Goal: Task Accomplishment & Management: Use online tool/utility

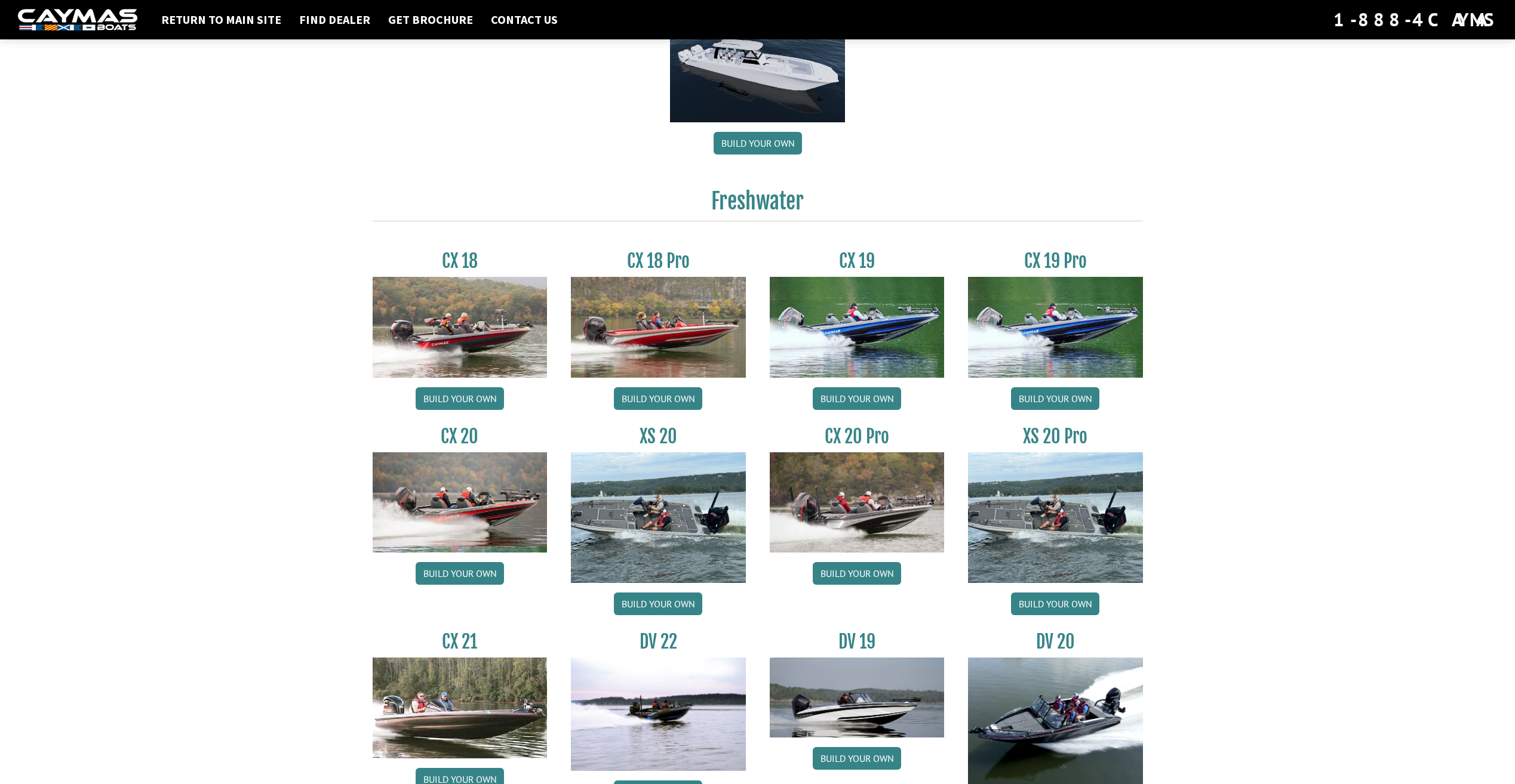
scroll to position [955, 0]
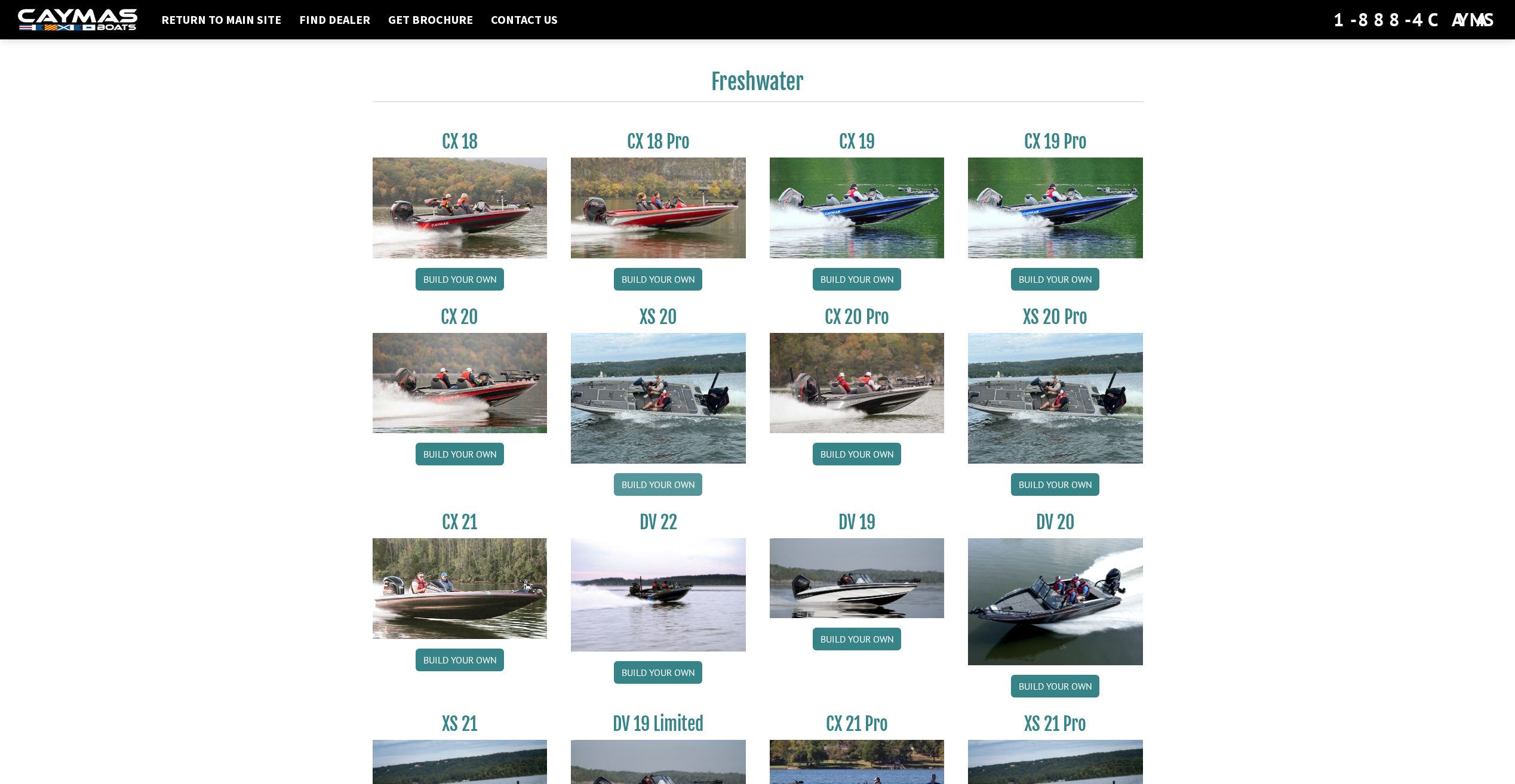
click at [660, 483] on link "Build your own" at bounding box center [658, 485] width 89 height 23
click at [856, 453] on link "Build your own" at bounding box center [857, 454] width 89 height 23
click at [472, 445] on link "Build your own" at bounding box center [460, 454] width 89 height 23
click at [648, 481] on link "Build your own" at bounding box center [658, 485] width 89 height 23
click at [425, 455] on link "Build your own" at bounding box center [460, 454] width 89 height 23
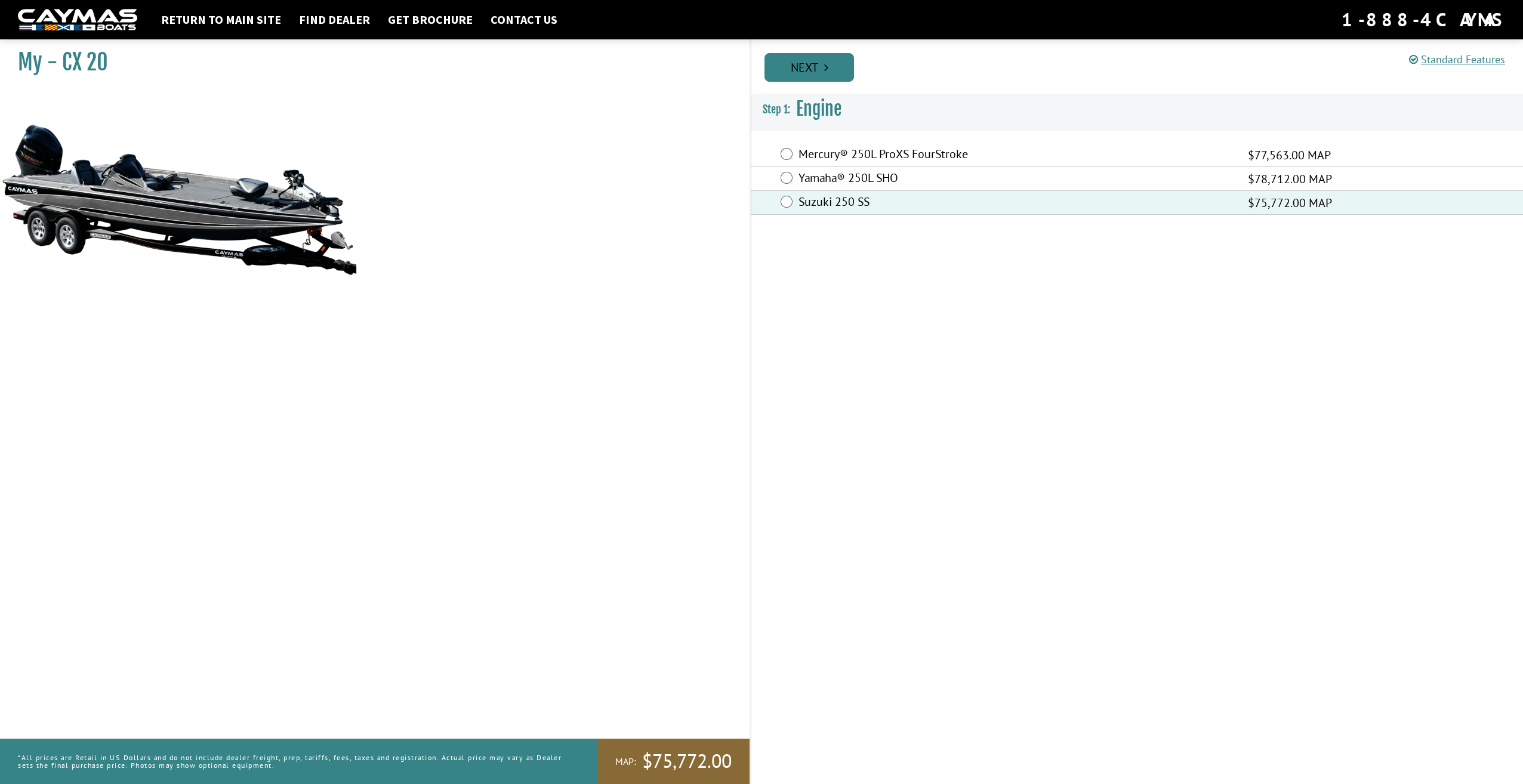
click at [820, 67] on link "Next" at bounding box center [808, 67] width 89 height 29
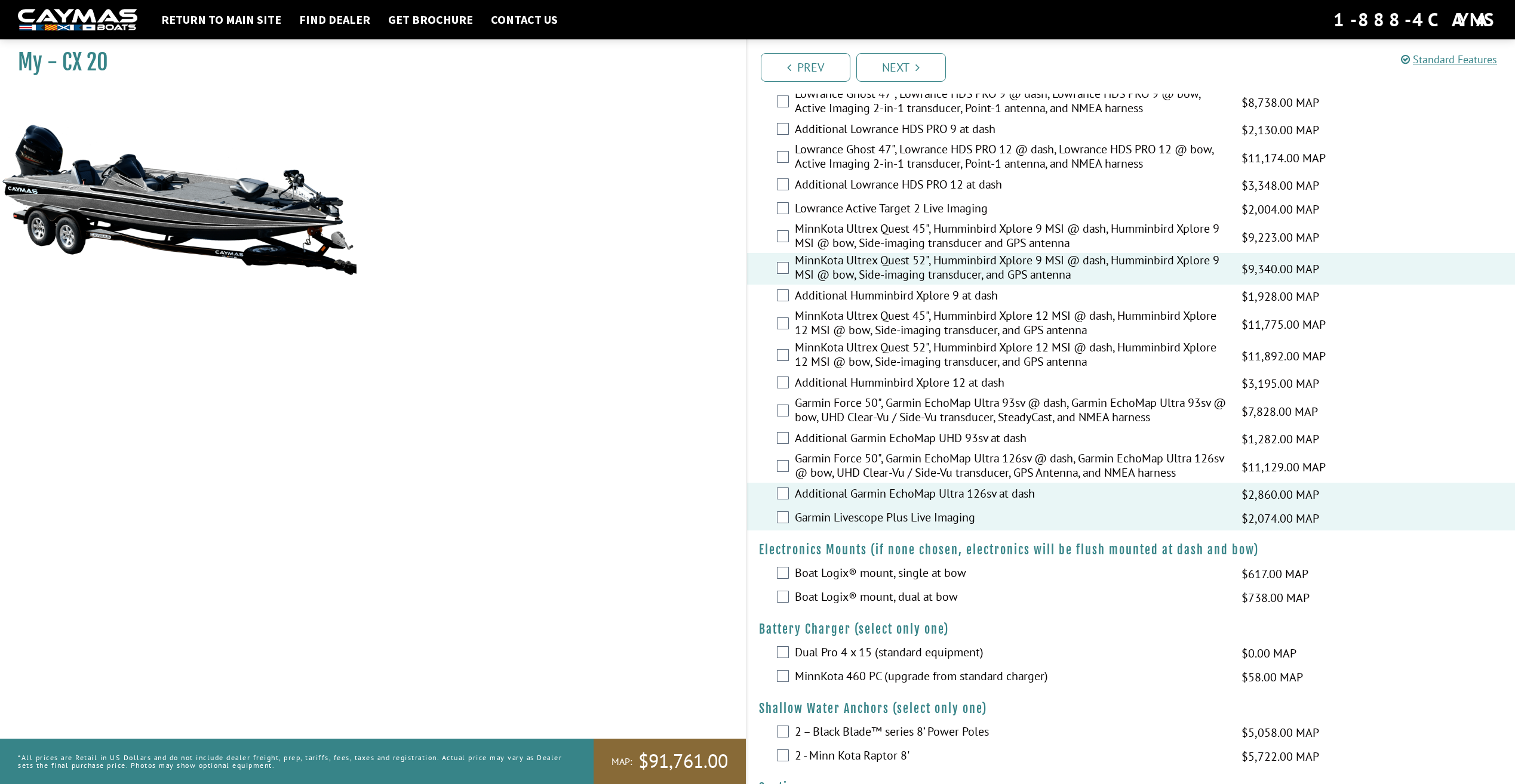
scroll to position [239, 0]
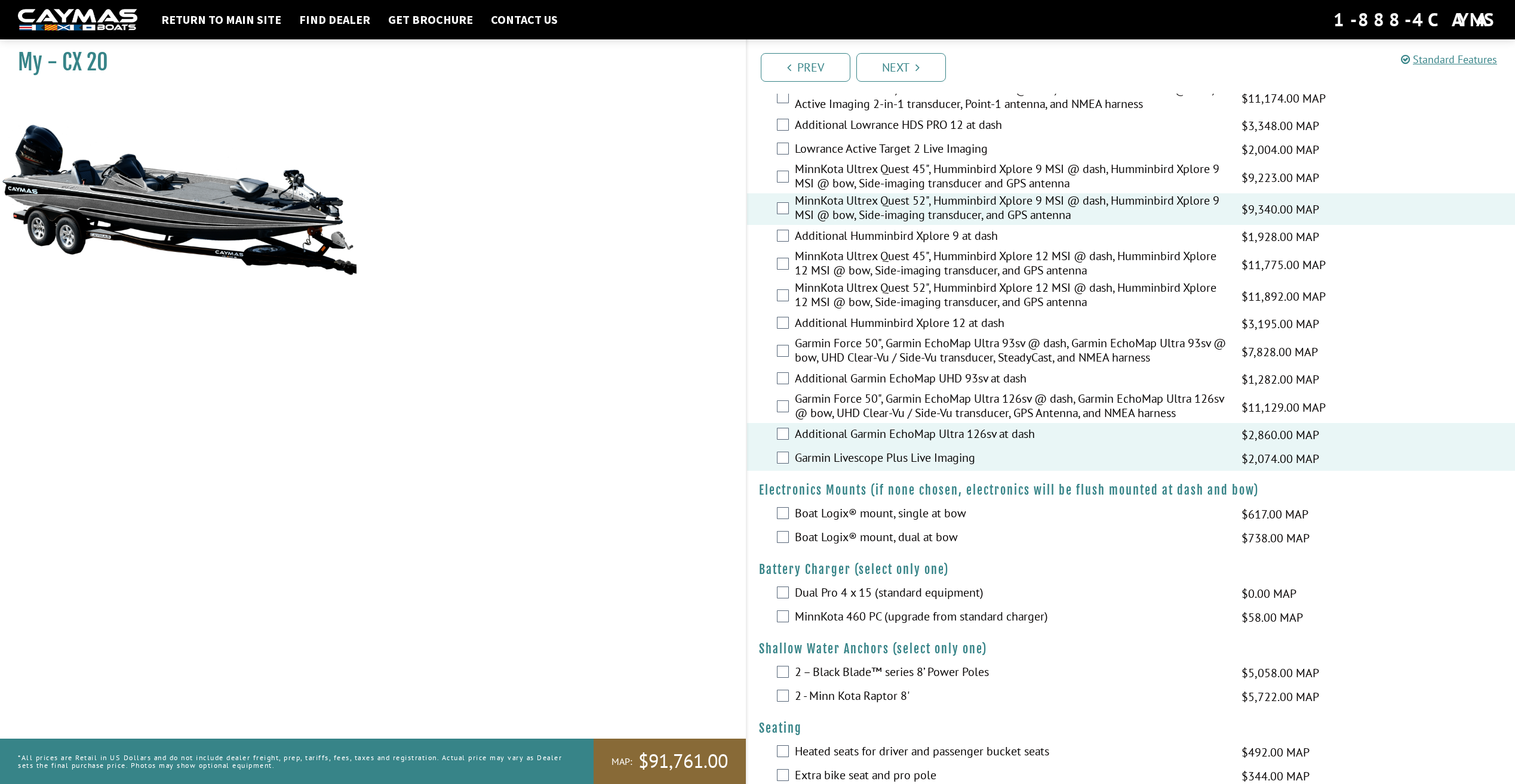
click at [930, 536] on label "Boat Logix® mount, dual at bow" at bounding box center [1011, 538] width 432 height 17
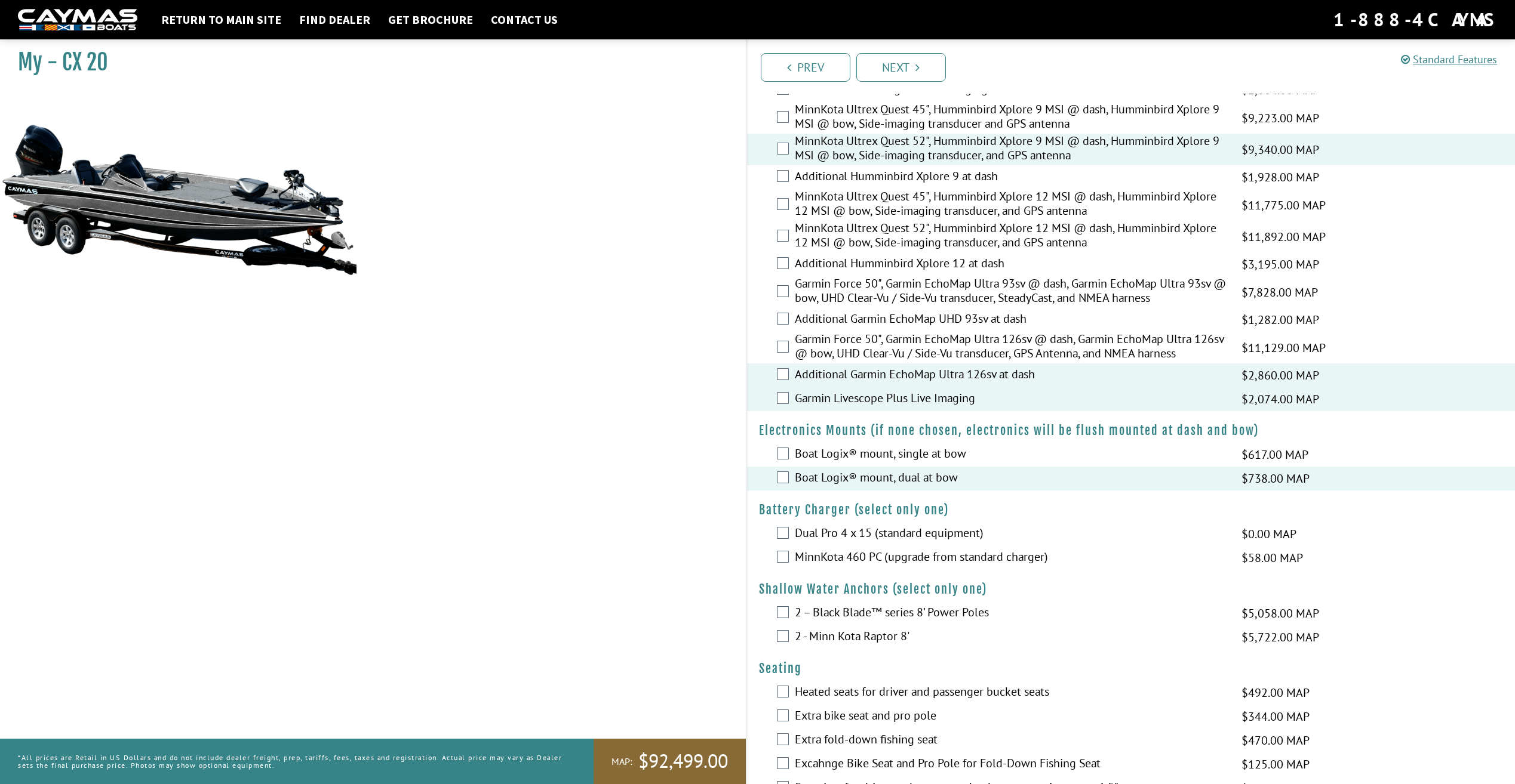
scroll to position [358, 0]
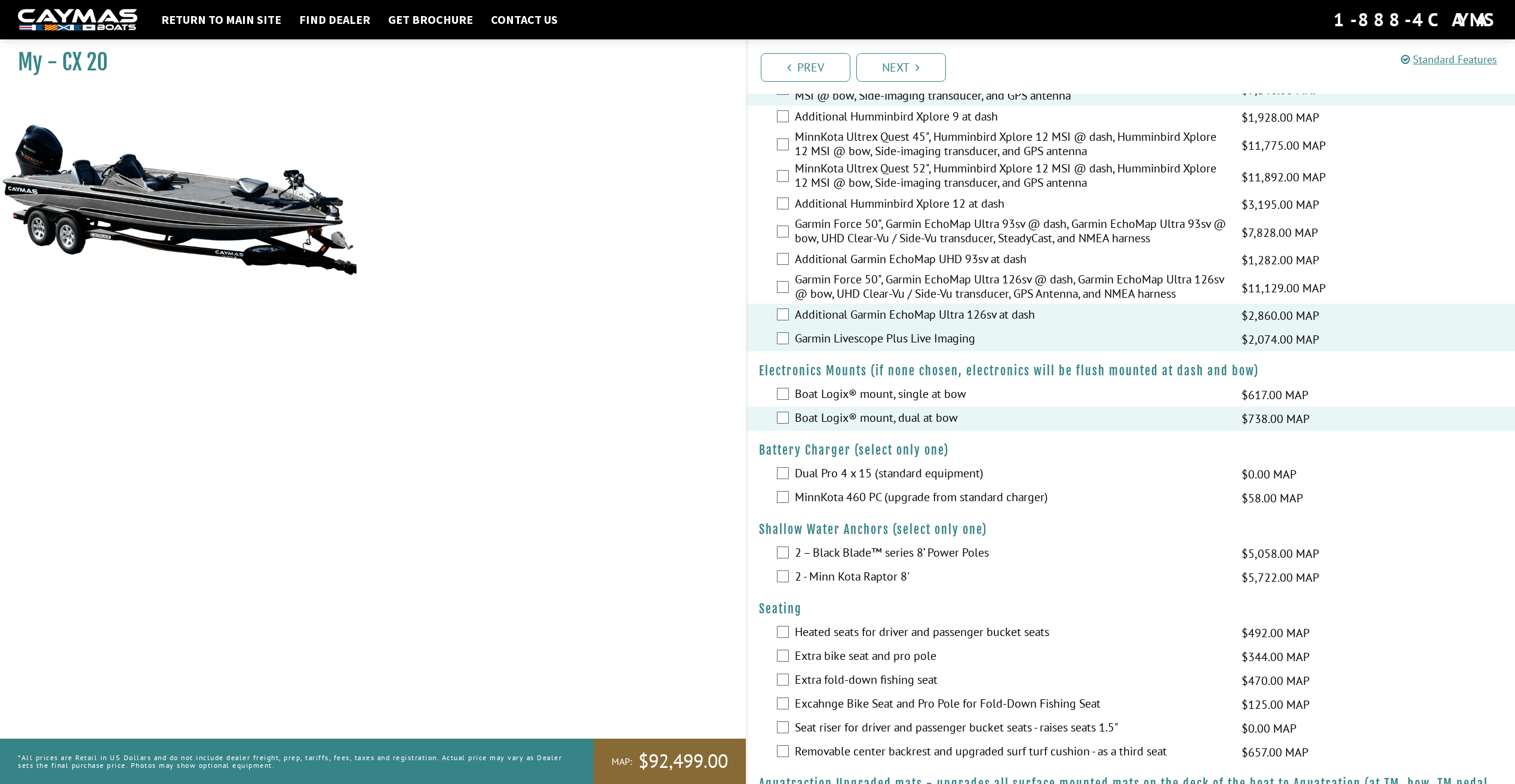
click at [860, 497] on label "MinnKota 460 PC (upgrade from standard charger)" at bounding box center [1011, 498] width 432 height 17
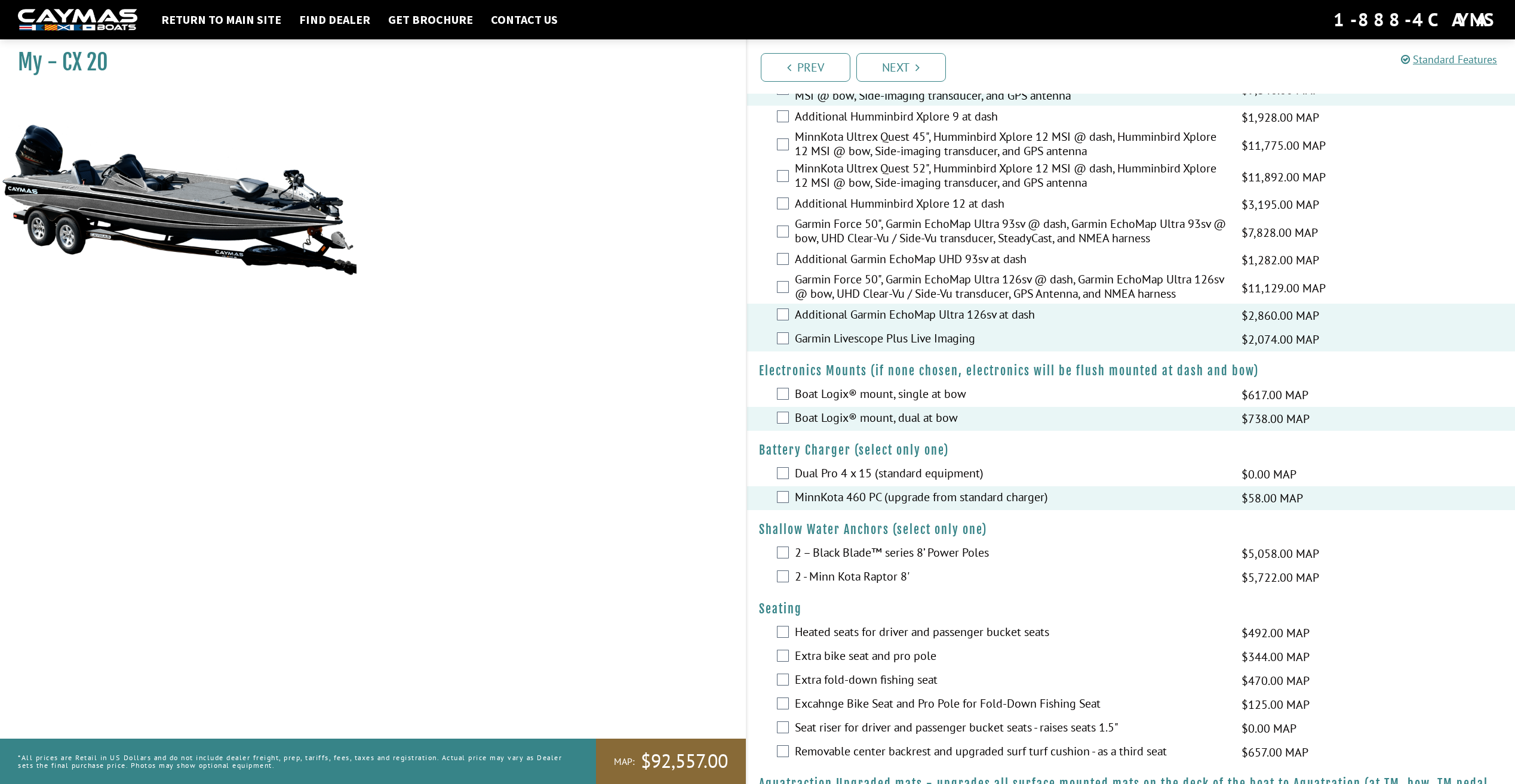
click at [846, 549] on label "2 – Black Blade™ series 8’ Power Poles" at bounding box center [1011, 553] width 432 height 17
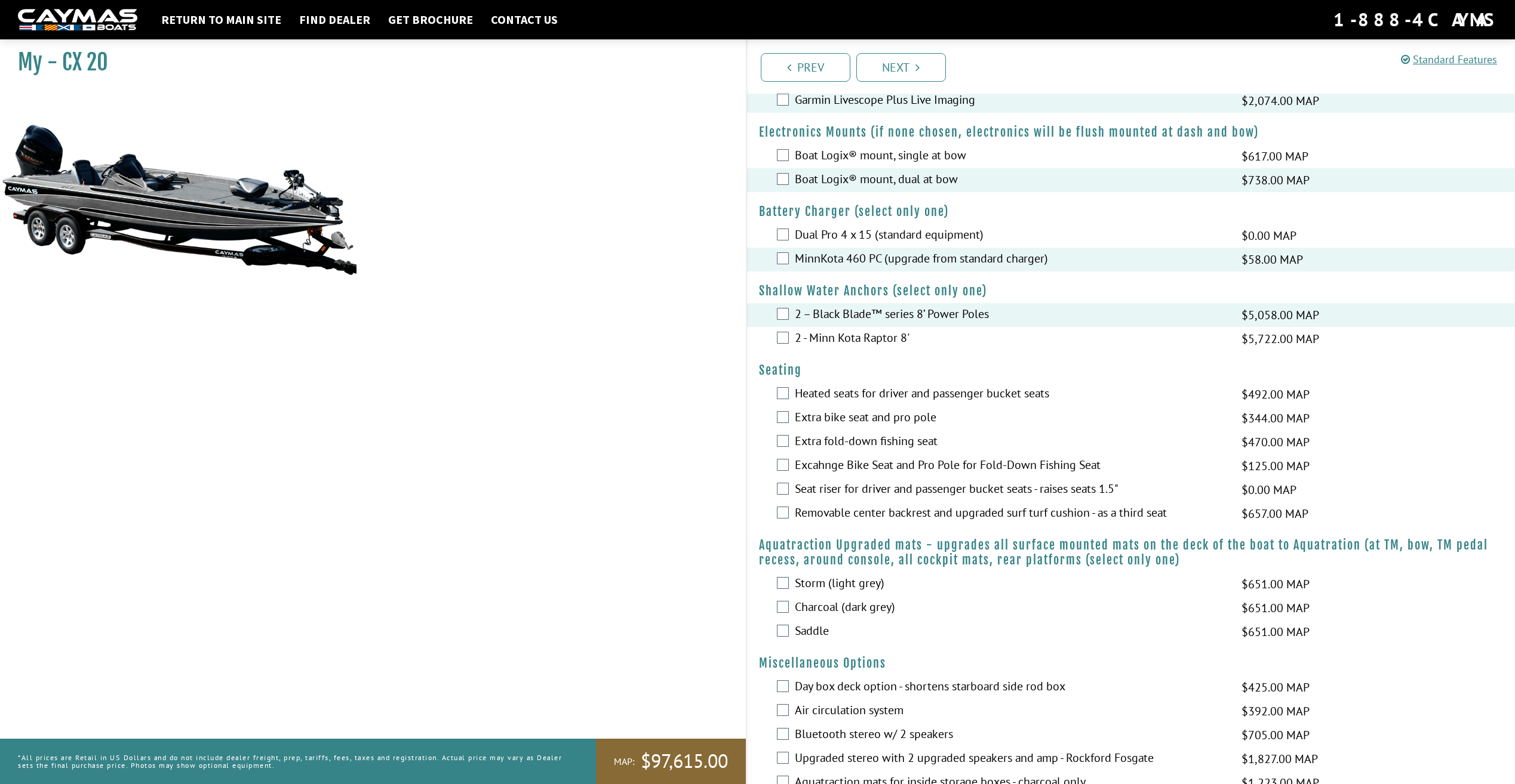
scroll to position [656, 0]
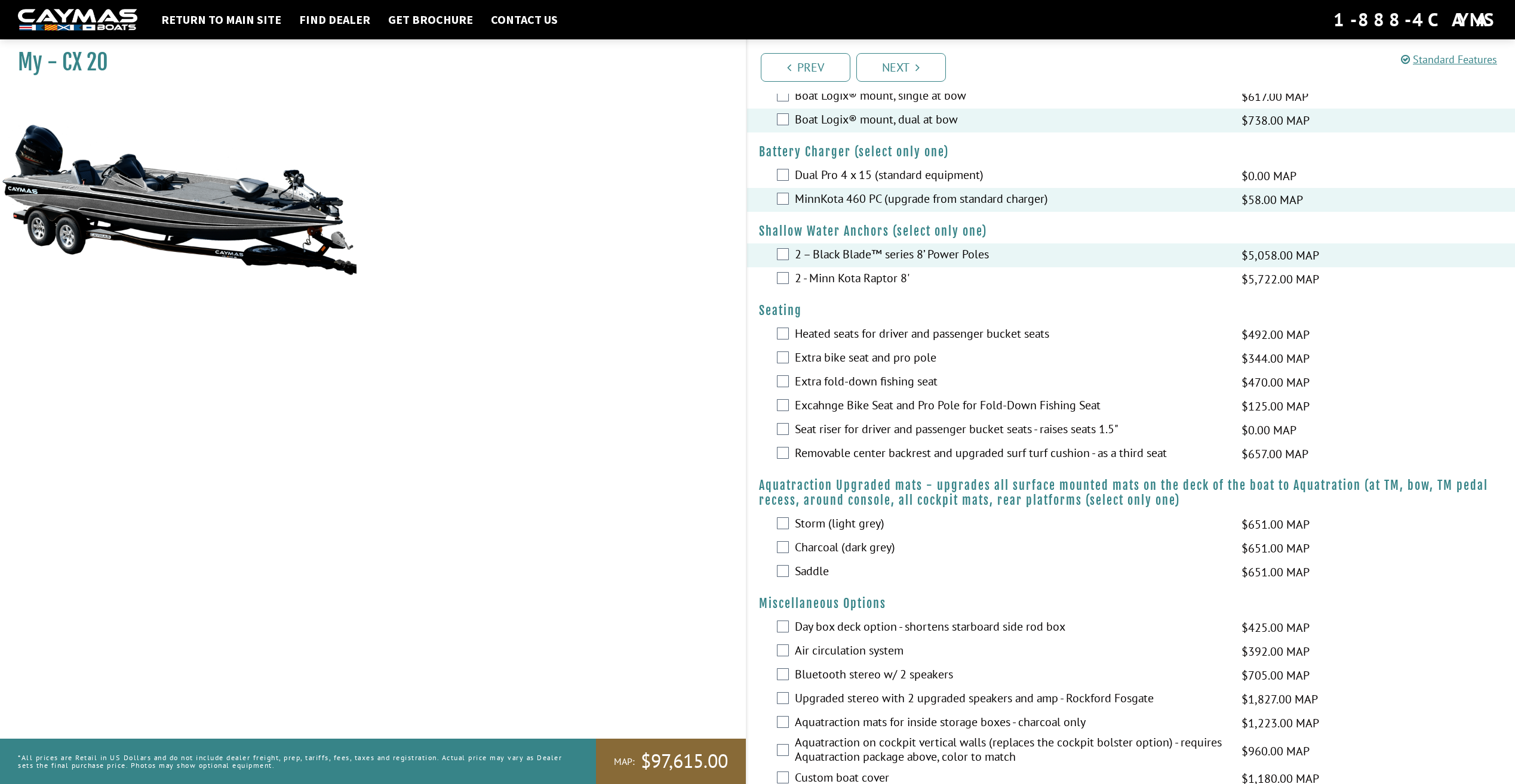
click at [836, 521] on label "Storm (light grey)" at bounding box center [1011, 524] width 432 height 17
click at [857, 549] on label "Charcoal (dark grey)" at bounding box center [1011, 548] width 432 height 17
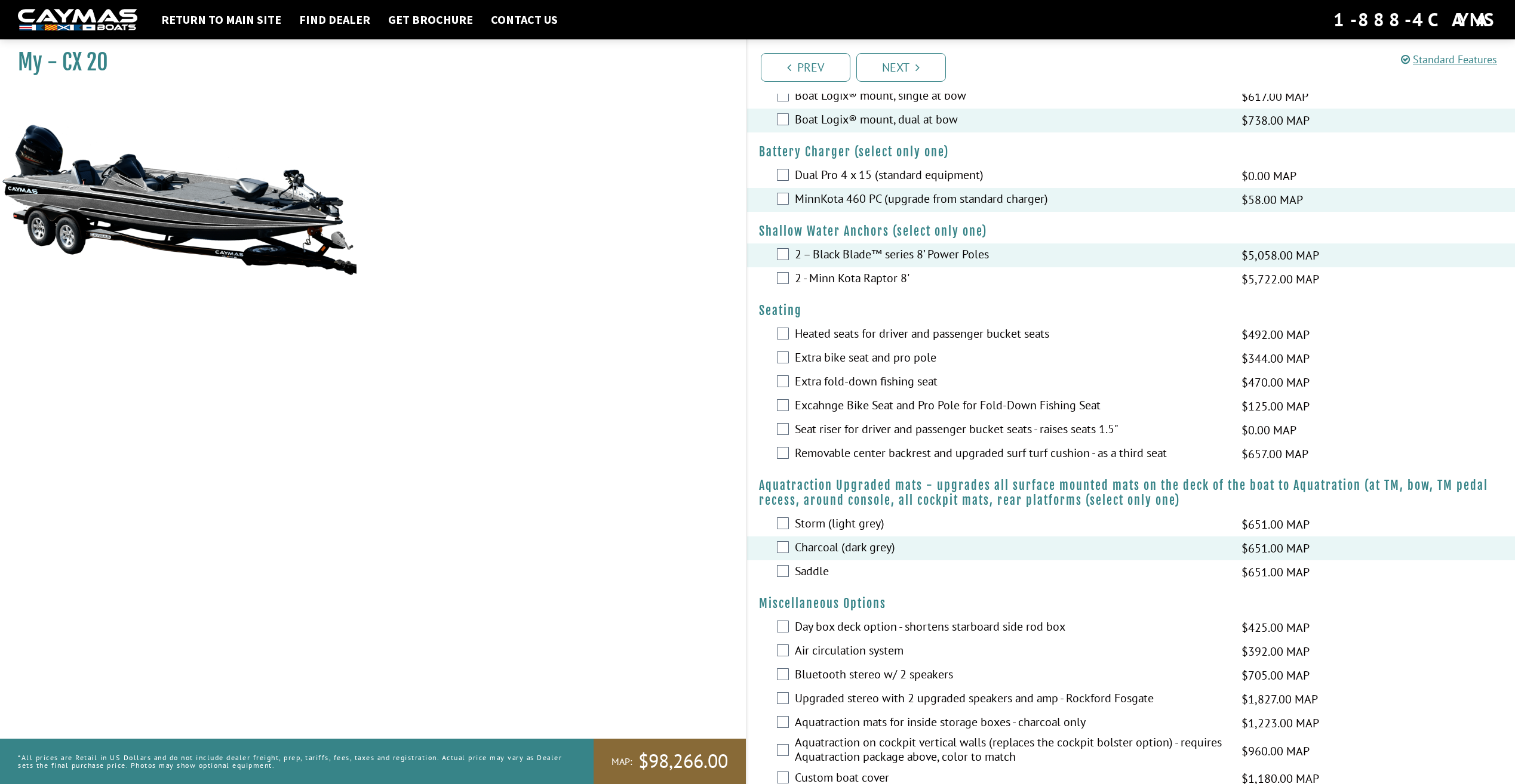
click at [833, 519] on label "Storm (light grey)" at bounding box center [1011, 524] width 432 height 17
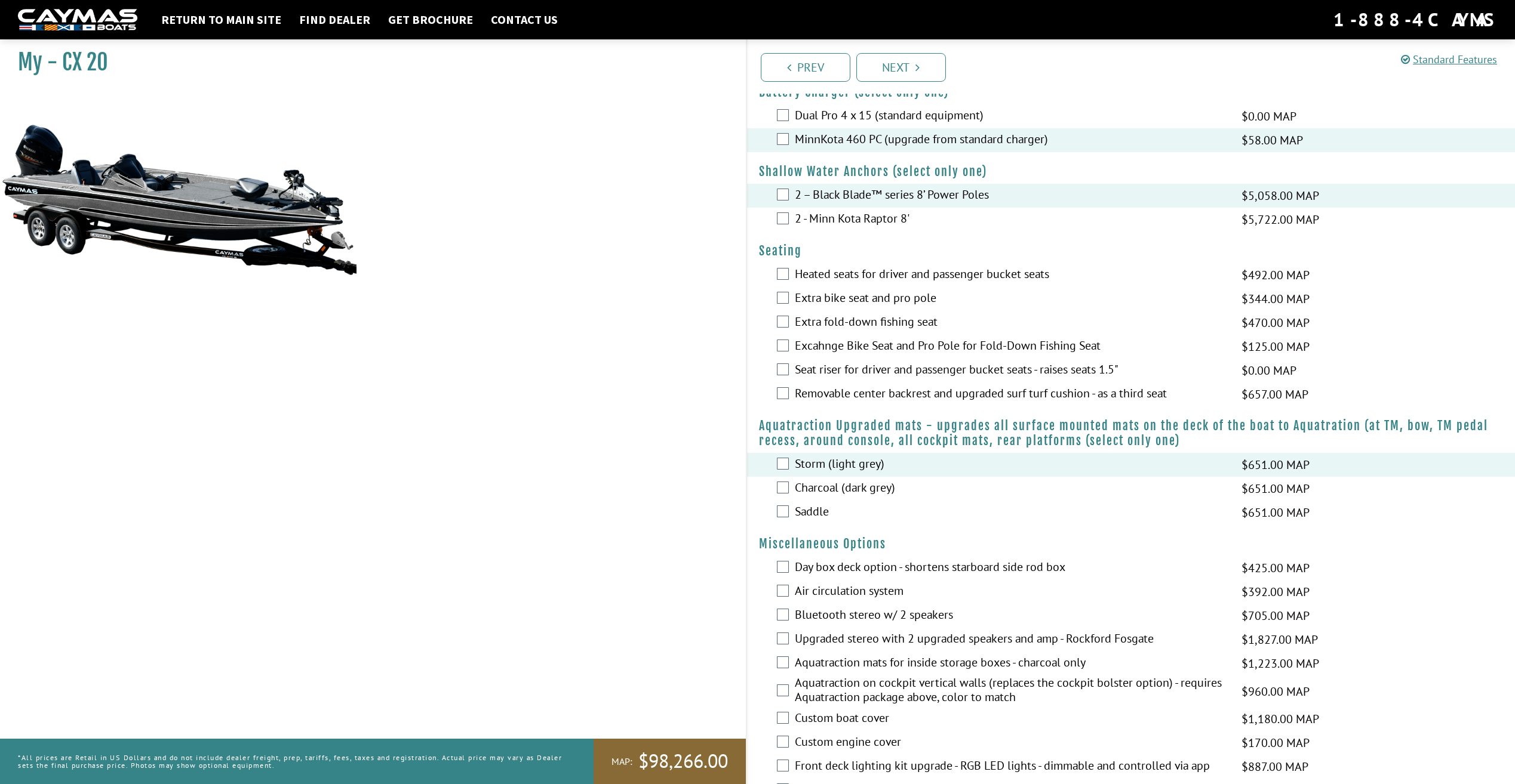
scroll to position [776, 0]
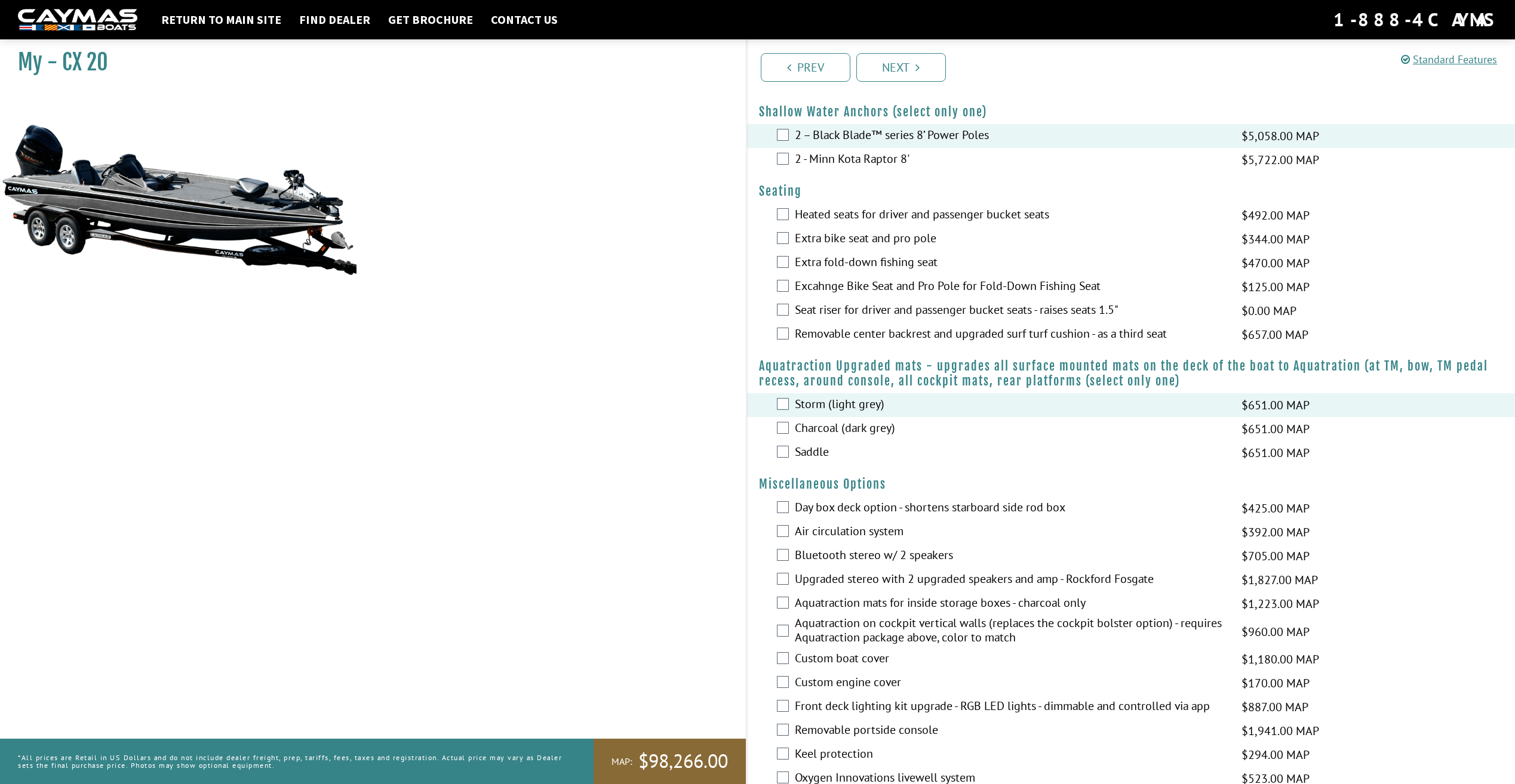
click at [810, 455] on label "Saddle" at bounding box center [1011, 453] width 432 height 17
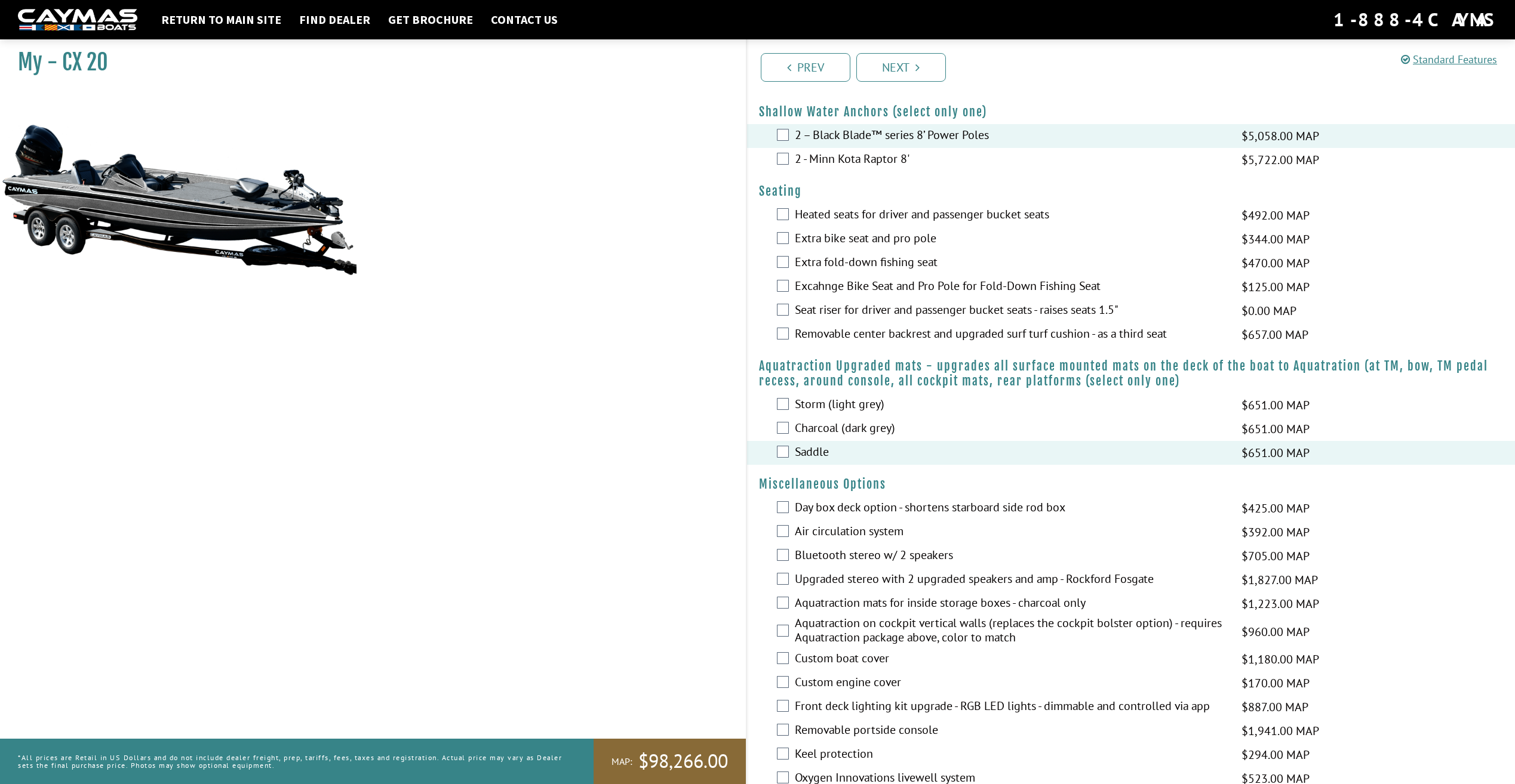
click at [816, 406] on label "Storm (light grey)" at bounding box center [1011, 405] width 432 height 17
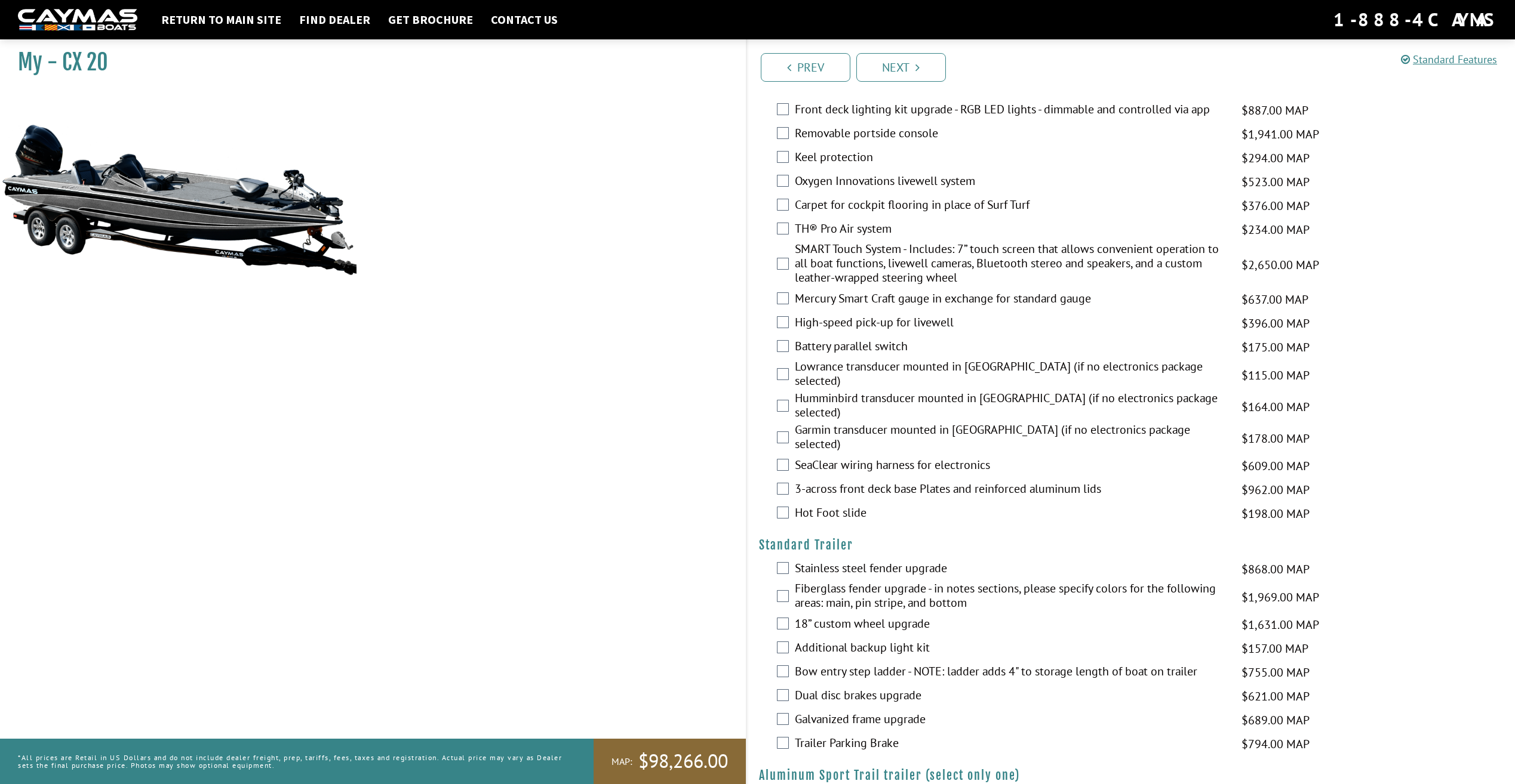
scroll to position [1407, 0]
